Goal: Transaction & Acquisition: Purchase product/service

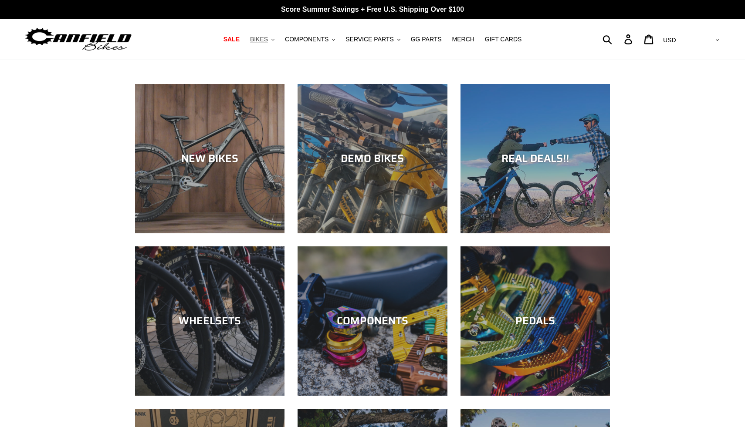
click at [268, 38] on span "BIKES" at bounding box center [259, 39] width 18 height 7
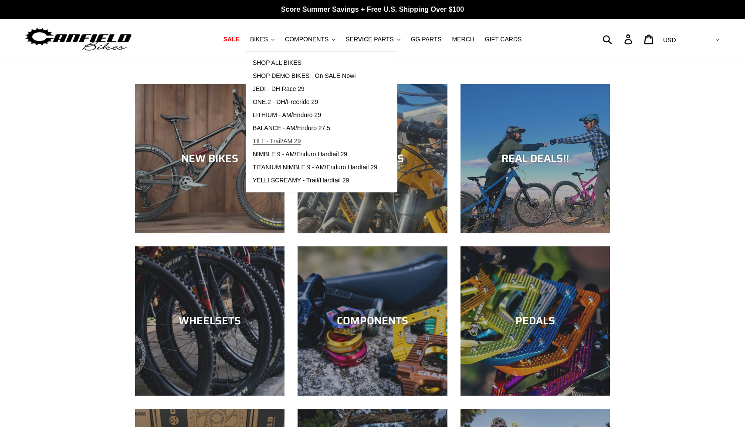
click at [300, 137] on link "TILT - Trail/AM 29" at bounding box center [315, 141] width 138 height 13
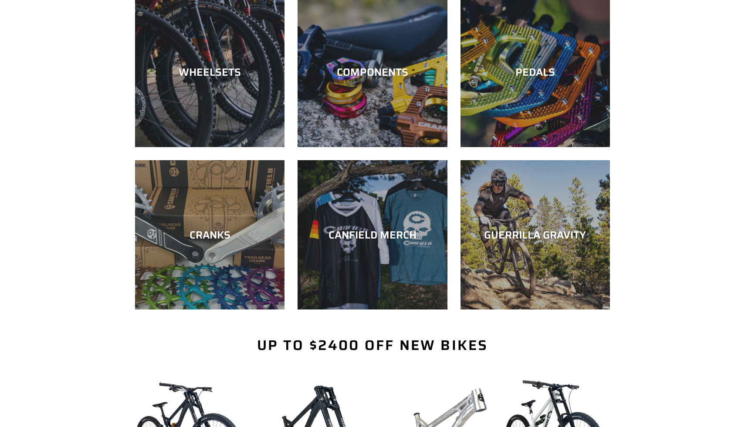
scroll to position [372, 0]
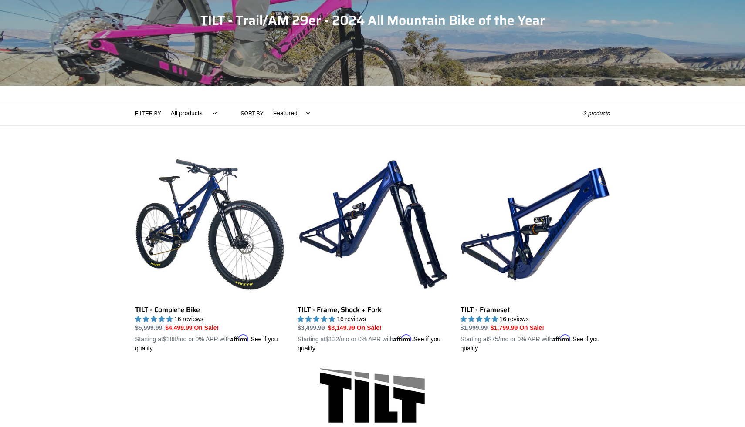
scroll to position [107, 0]
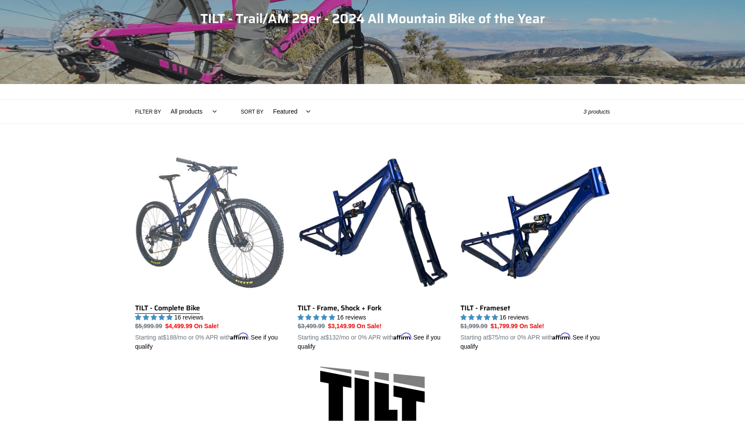
click at [259, 226] on link "TILT - Complete Bike" at bounding box center [209, 250] width 149 height 204
